Goal: Information Seeking & Learning: Learn about a topic

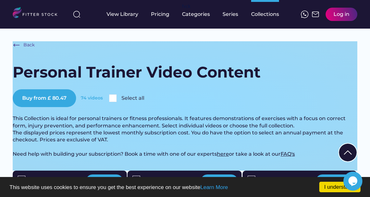
scroll to position [167, 0]
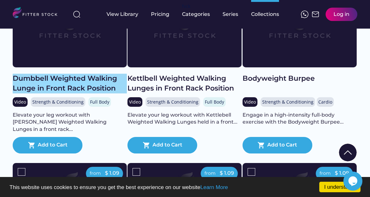
click at [91, 87] on div "Dumbbell Weighted Walking Lunge in Front Rack Position" at bounding box center [70, 84] width 114 height 20
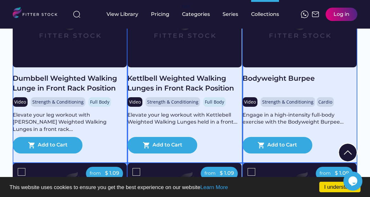
scroll to position [158, 0]
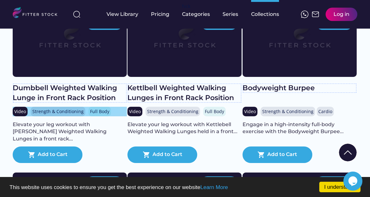
click at [84, 116] on div "Video Strength & Conditioning Full Body" at bounding box center [70, 112] width 114 height 10
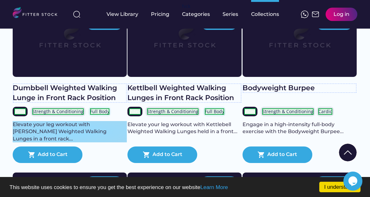
click at [66, 136] on div "Elevate your leg workout with [PERSON_NAME] Weighted Walking Lunges in a front …" at bounding box center [70, 131] width 114 height 21
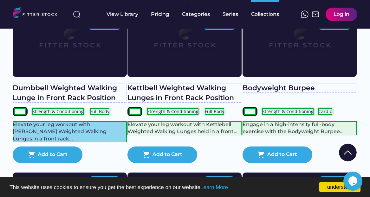
click at [60, 132] on div "Elevate your leg workout with [PERSON_NAME] Weighted Walking Lunges in a front …" at bounding box center [70, 131] width 114 height 21
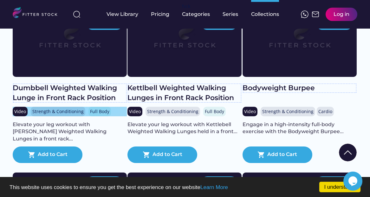
click at [109, 116] on div "Video Strength & Conditioning Full Body" at bounding box center [70, 112] width 114 height 10
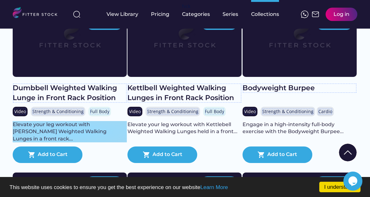
click at [90, 132] on div "Elevate your leg workout with [PERSON_NAME] Weighted Walking Lunges in a front …" at bounding box center [70, 131] width 114 height 21
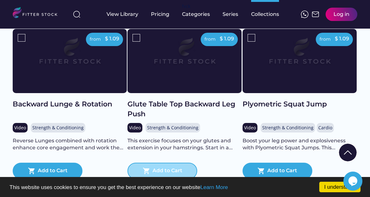
scroll to position [2239, 0]
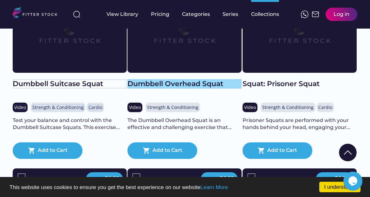
click at [163, 89] on div "Dumbbell Overhead Squat" at bounding box center [185, 84] width 114 height 10
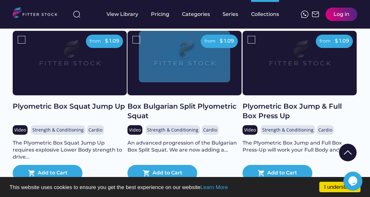
scroll to position [2559, 0]
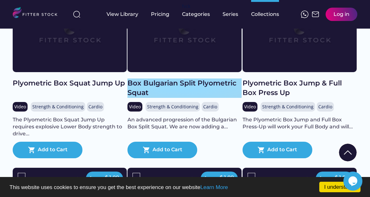
click at [210, 84] on div "Box Bulgarian Split Plyometric Squat" at bounding box center [185, 88] width 114 height 20
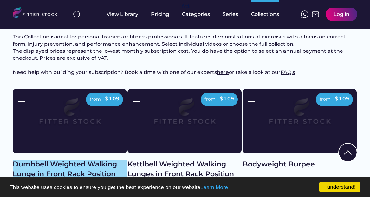
scroll to position [133, 0]
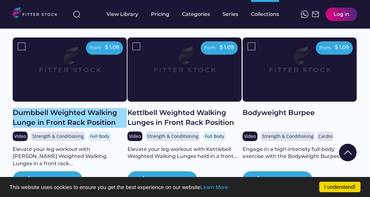
click at [98, 125] on div "Dumbbell Weighted Walking Lunge in Front Rack Position" at bounding box center [70, 118] width 114 height 20
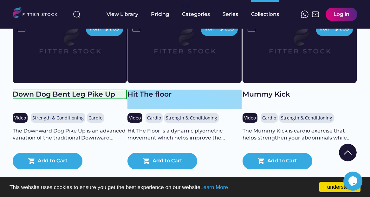
scroll to position [944, 0]
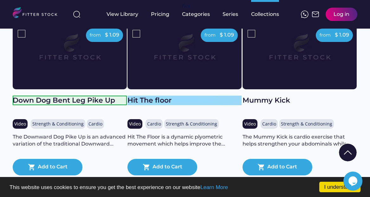
click at [160, 105] on div "Hit The floor" at bounding box center [185, 100] width 114 height 10
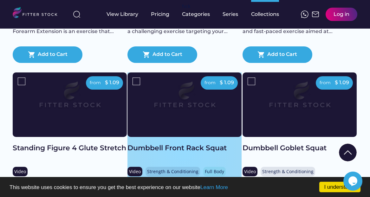
scroll to position [1579, 0]
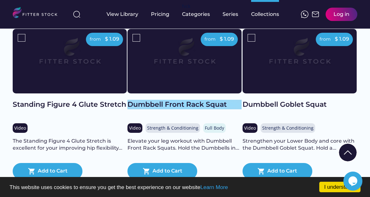
click at [204, 109] on div "Dumbbell Front Rack Squat" at bounding box center [185, 105] width 114 height 10
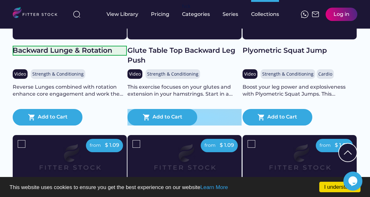
scroll to position [2438, 0]
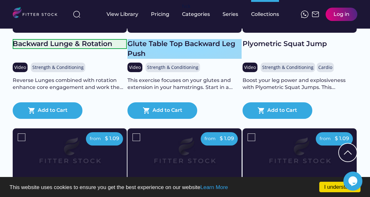
click at [211, 51] on div "Glute Table Top Backward Leg Push" at bounding box center [185, 49] width 114 height 20
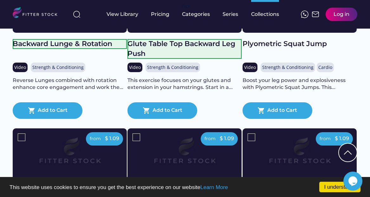
scroll to position [13, 0]
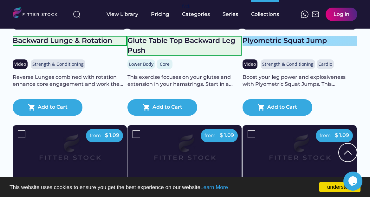
click at [261, 46] on div "Plyometric Squat Jump" at bounding box center [300, 41] width 114 height 10
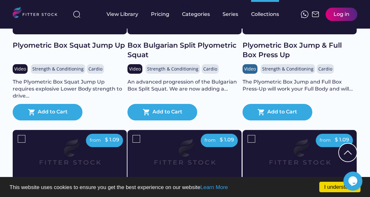
scroll to position [2604, 0]
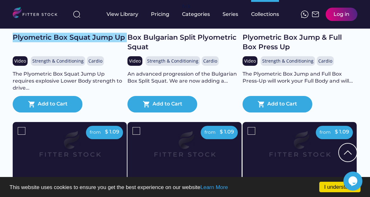
click at [86, 43] on div "Plyometric Box Squat Jump Up" at bounding box center [70, 38] width 114 height 10
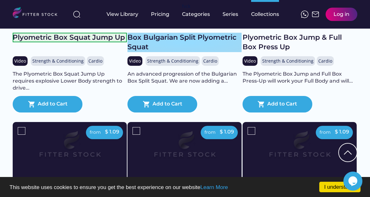
click at [176, 44] on div "Box Bulgarian Split Plyometric Squat" at bounding box center [185, 43] width 114 height 20
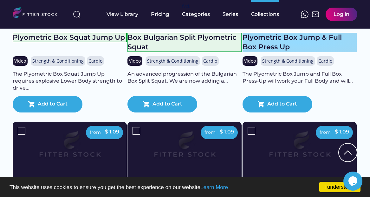
click at [255, 46] on div "Plyometric Box Jump & Full Box Press Up" at bounding box center [300, 43] width 114 height 20
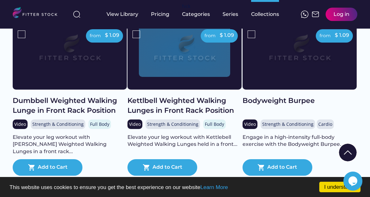
scroll to position [150, 0]
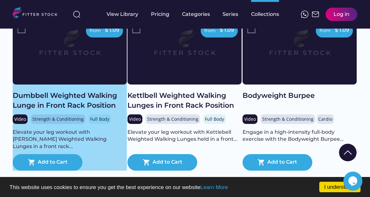
click at [123, 133] on div "from $ 1.09 Dumbbell Weighted Walking Lunge in Front Rack Position Video Streng…" at bounding box center [70, 95] width 114 height 150
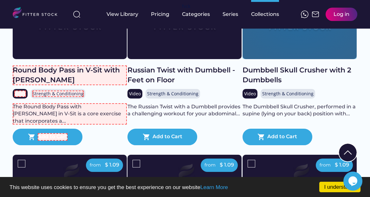
scroll to position [3392, 0]
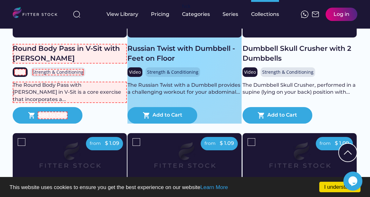
click at [240, 70] on div "from $ 1.09 Russian Twist with Dumbbell - Feet on Floor Video Strength & Condit…" at bounding box center [185, 48] width 114 height 150
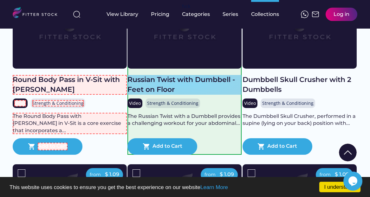
scroll to position [3360, 0]
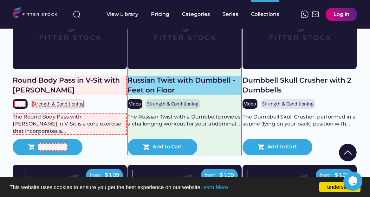
click at [237, 95] on div "Russian Twist with Dumbbell - Feet on Floor" at bounding box center [185, 86] width 114 height 20
drag, startPoint x: 236, startPoint y: 99, endPoint x: 247, endPoint y: 94, distance: 11.7
click at [236, 95] on div "Russian Twist with Dumbbell - Feet on Floor" at bounding box center [185, 86] width 114 height 20
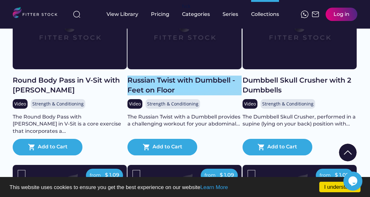
click at [131, 87] on div "Russian Twist with Dumbbell - Feet on Floor" at bounding box center [185, 86] width 114 height 20
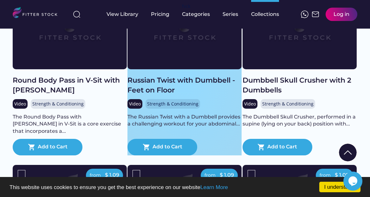
click at [240, 79] on div "from $ 1.09 Russian Twist with Dumbbell - Feet on Floor Video Strength & Condit…" at bounding box center [185, 80] width 114 height 150
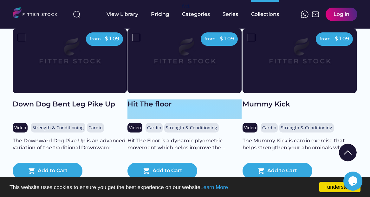
scroll to position [944, 0]
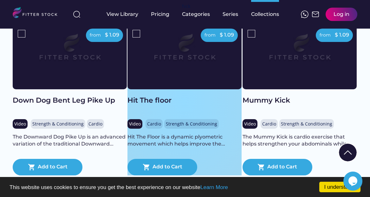
click at [241, 99] on div "from $ 1.09 Hit The floor Video Cardio Strength & Conditioning Full Body Core H…" at bounding box center [185, 100] width 114 height 150
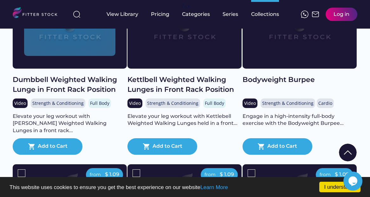
scroll to position [181, 0]
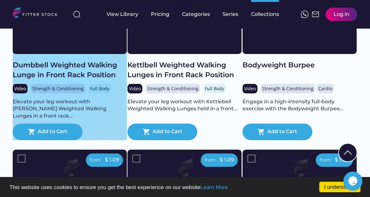
click at [121, 86] on div "from $ 1.09 Dumbbell Weighted Walking Lunge in Front Rack Position Video Streng…" at bounding box center [70, 65] width 114 height 150
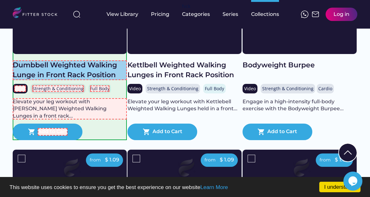
click at [102, 80] on div "Dumbbell Weighted Walking Lunge in Front Rack Position" at bounding box center [70, 70] width 114 height 20
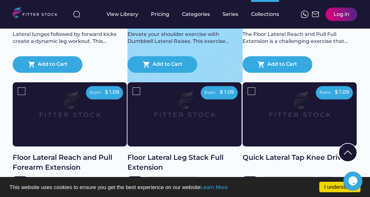
scroll to position [1332, 0]
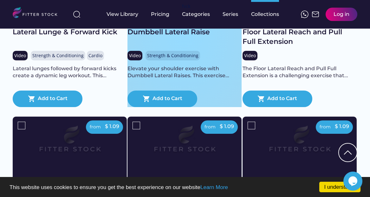
click at [232, 93] on div "from $ 1.09 Dumbbell Lateral Raise Video Strength & Conditioning Upper Body Cor…" at bounding box center [185, 32] width 114 height 150
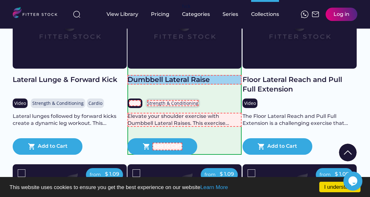
scroll to position [1272, 0]
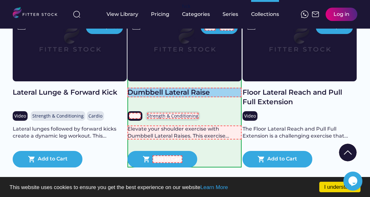
click at [206, 96] on div "Dumbbell Lateral Raise" at bounding box center [185, 93] width 114 height 10
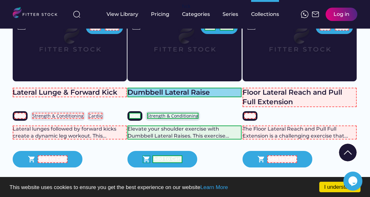
click at [181, 97] on div "Dumbbell Lateral Raise" at bounding box center [185, 93] width 114 height 10
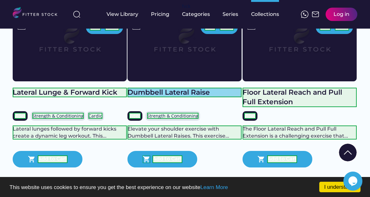
click at [188, 97] on div "Dumbbell Lateral Raise" at bounding box center [185, 93] width 114 height 10
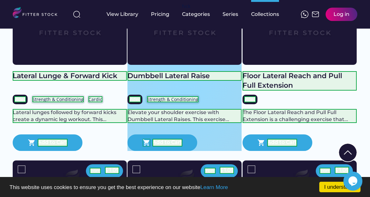
scroll to position [1289, 0]
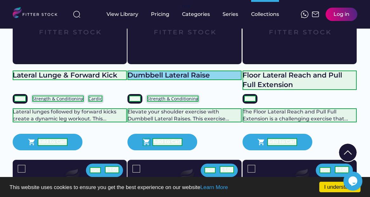
click at [210, 80] on div "Dumbbell Lateral Raise" at bounding box center [185, 75] width 114 height 10
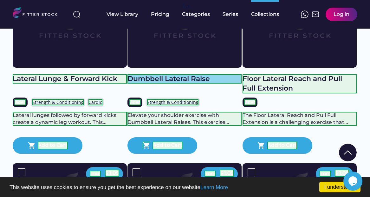
click at [211, 82] on div "Dumbbell Lateral Raise" at bounding box center [185, 79] width 114 height 10
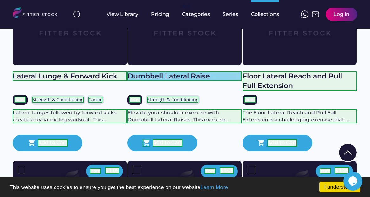
click at [211, 81] on div "Dumbbell Lateral Raise" at bounding box center [185, 76] width 114 height 10
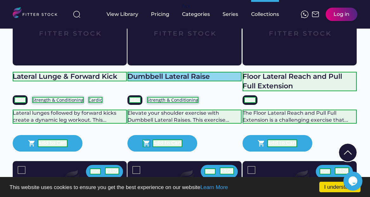
click at [211, 82] on div "Dumbbell Lateral Raise" at bounding box center [185, 77] width 114 height 10
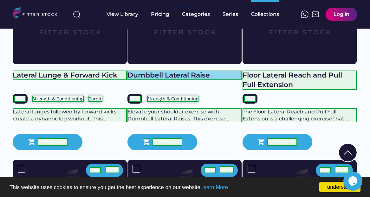
click at [211, 80] on div "Dumbbell Lateral Raise" at bounding box center [185, 75] width 114 height 10
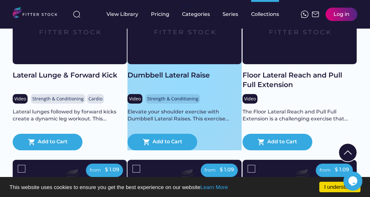
click at [238, 99] on div "from $ 1.09 Dumbbell Lateral Raise Video Strength & Conditioning Upper Body Cor…" at bounding box center [185, 75] width 114 height 150
click at [226, 97] on div "from $ 1.09 Dumbbell Lateral Raise Video Strength & Conditioning Upper Body Cor…" at bounding box center [185, 75] width 114 height 150
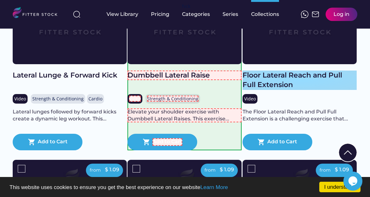
scroll to position [1291, 0]
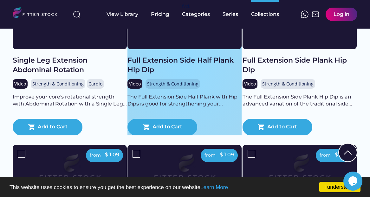
click at [240, 82] on div "from $ 1.09 Full Extension Side Half Plank Hip Dip Video Strength & Conditionin…" at bounding box center [185, 60] width 114 height 150
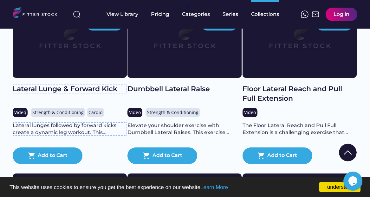
scroll to position [1273, 0]
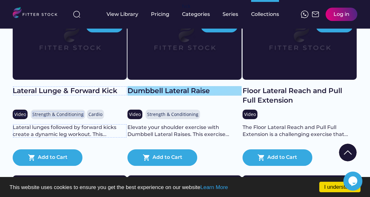
click at [201, 96] on div "Dumbbell Lateral Raise" at bounding box center [185, 91] width 114 height 10
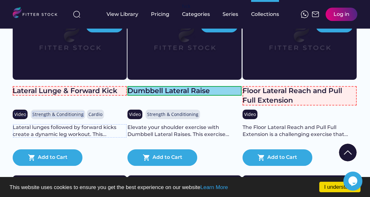
click at [201, 96] on div "Dumbbell Lateral Raise" at bounding box center [185, 91] width 114 height 10
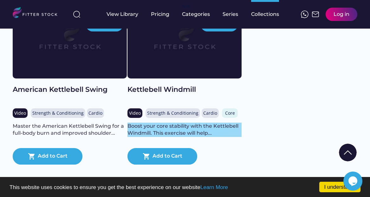
scroll to position [3982, 0]
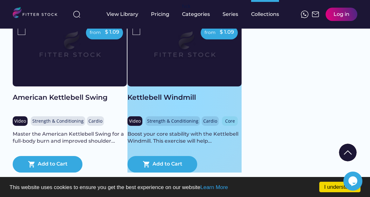
click at [239, 120] on div "from $ 1.09 Kettlebell Windmill Video Strength & Conditioning Cardio Core Boost…" at bounding box center [185, 97] width 114 height 150
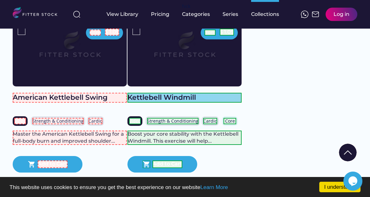
click at [183, 101] on div "Kettlebell Windmill" at bounding box center [185, 98] width 114 height 10
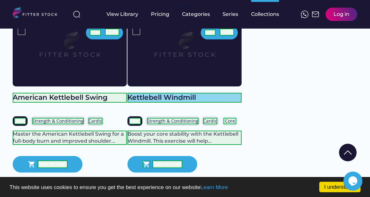
click at [188, 102] on div "Kettlebell Windmill" at bounding box center [185, 98] width 114 height 10
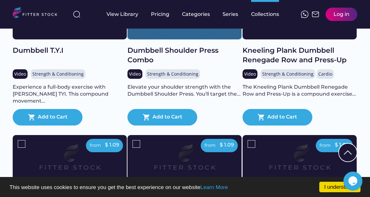
scroll to position [3608, 0]
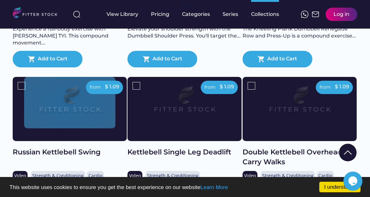
drag, startPoint x: 84, startPoint y: 116, endPoint x: 89, endPoint y: 121, distance: 7.0
click at [89, 121] on img at bounding box center [69, 102] width 91 height 51
